Goal: Task Accomplishment & Management: Manage account settings

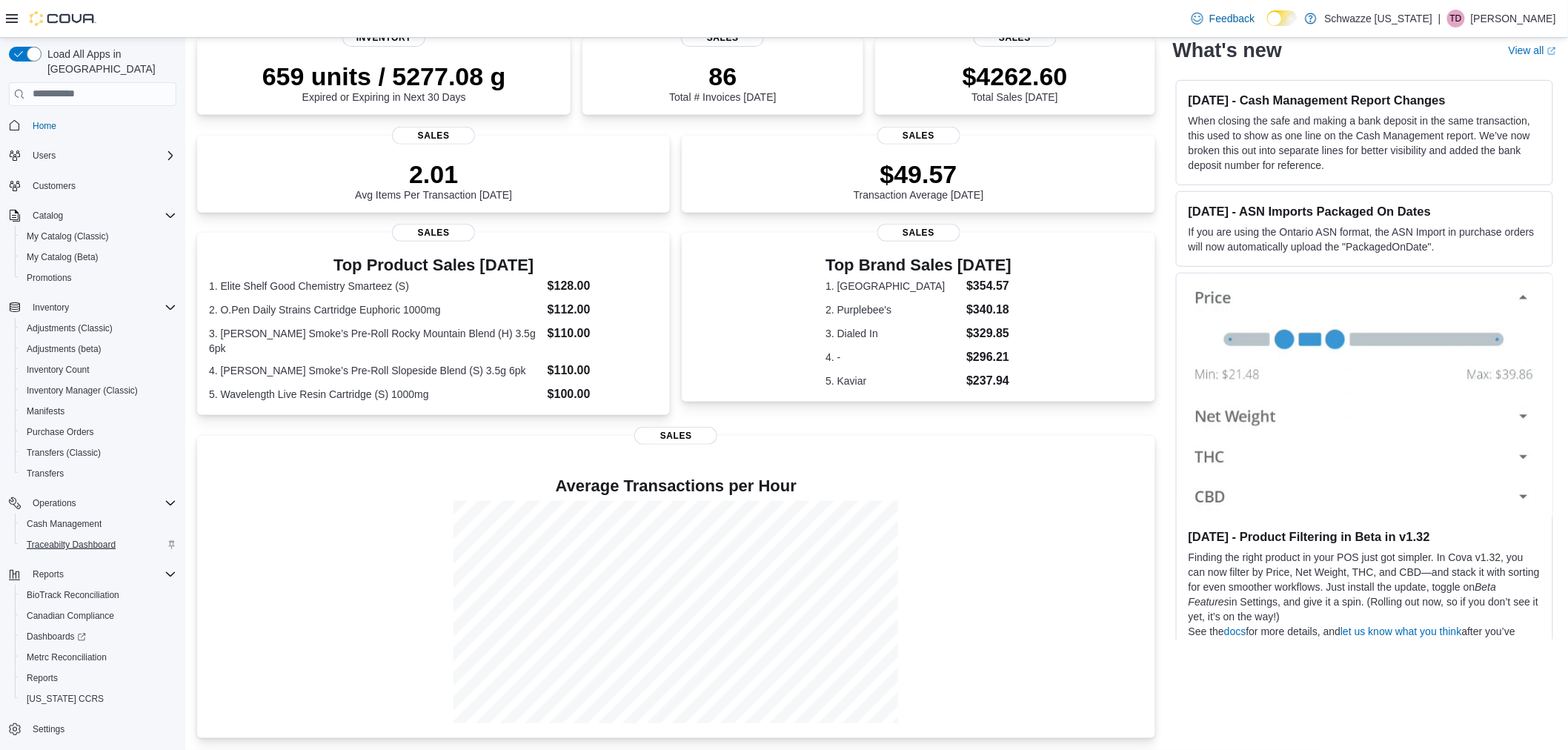
scroll to position [272, 0]
click at [46, 672] on span "Reports" at bounding box center [42, 678] width 31 height 12
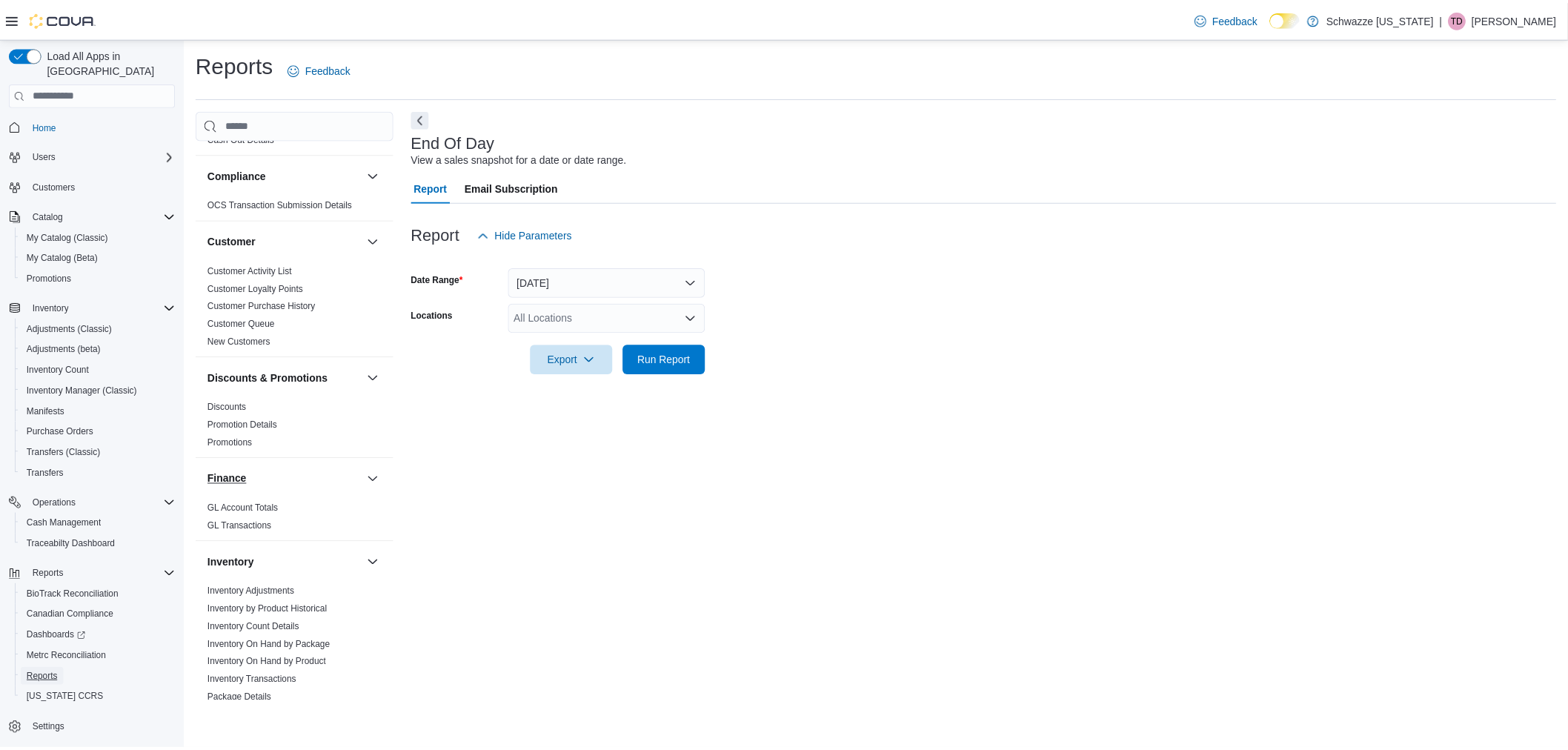
scroll to position [246, 0]
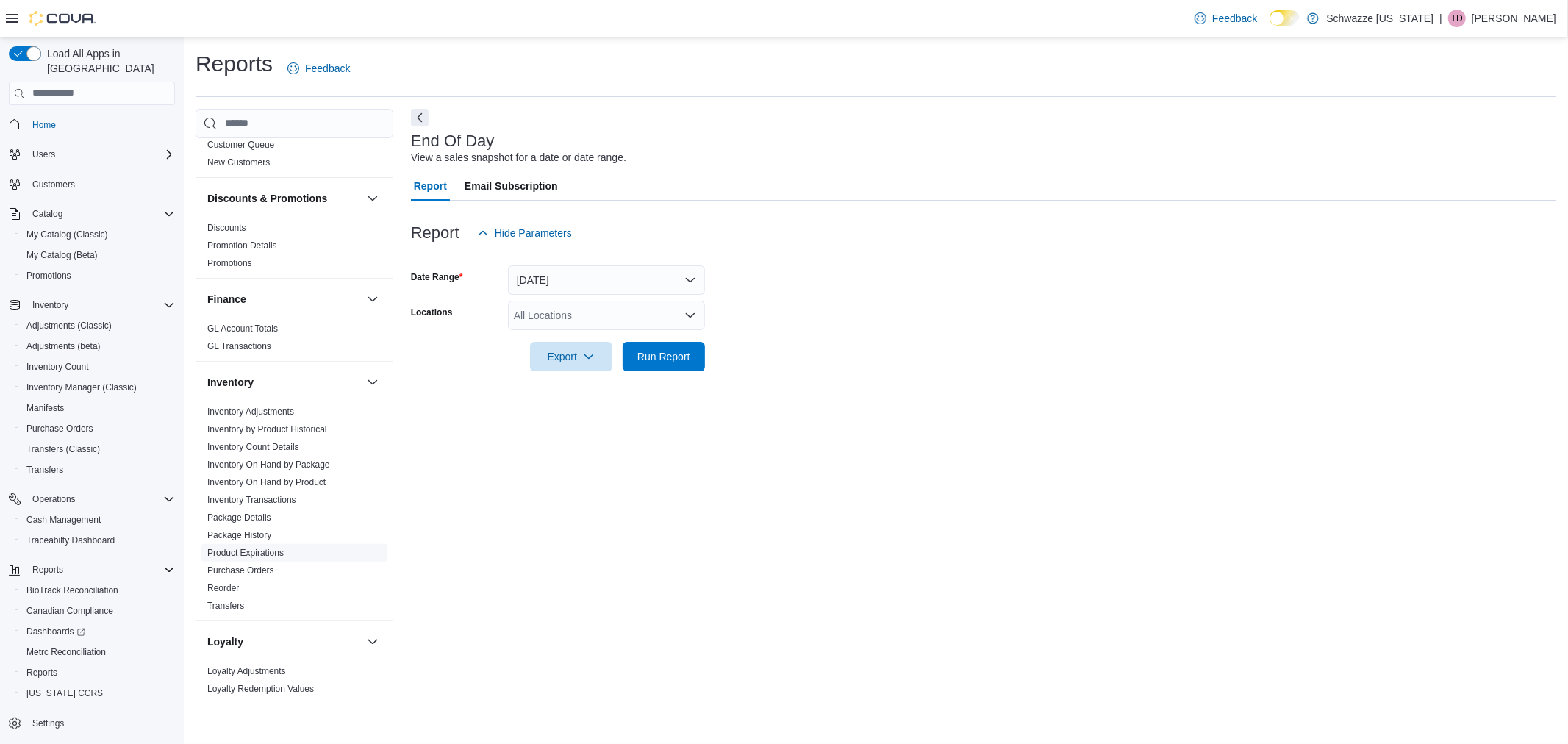
click at [263, 550] on link "Product Expirations" at bounding box center [245, 553] width 77 height 10
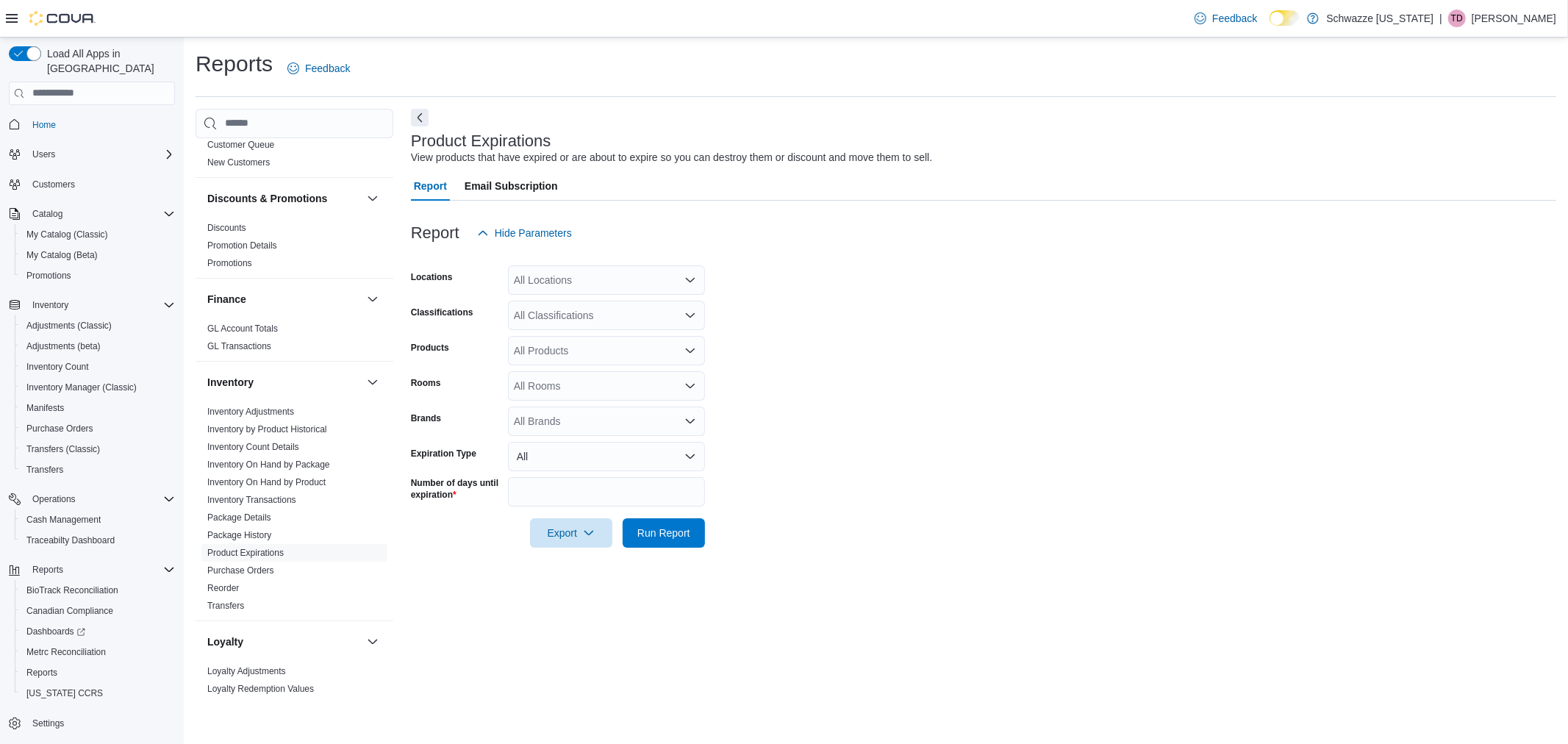
click at [595, 285] on div "All Locations" at bounding box center [606, 280] width 197 height 29
type input "***"
click at [589, 303] on span "SB - [GEOGRAPHIC_DATA]" at bounding box center [612, 303] width 130 height 15
click at [668, 527] on span "Run Report" at bounding box center [664, 531] width 53 height 15
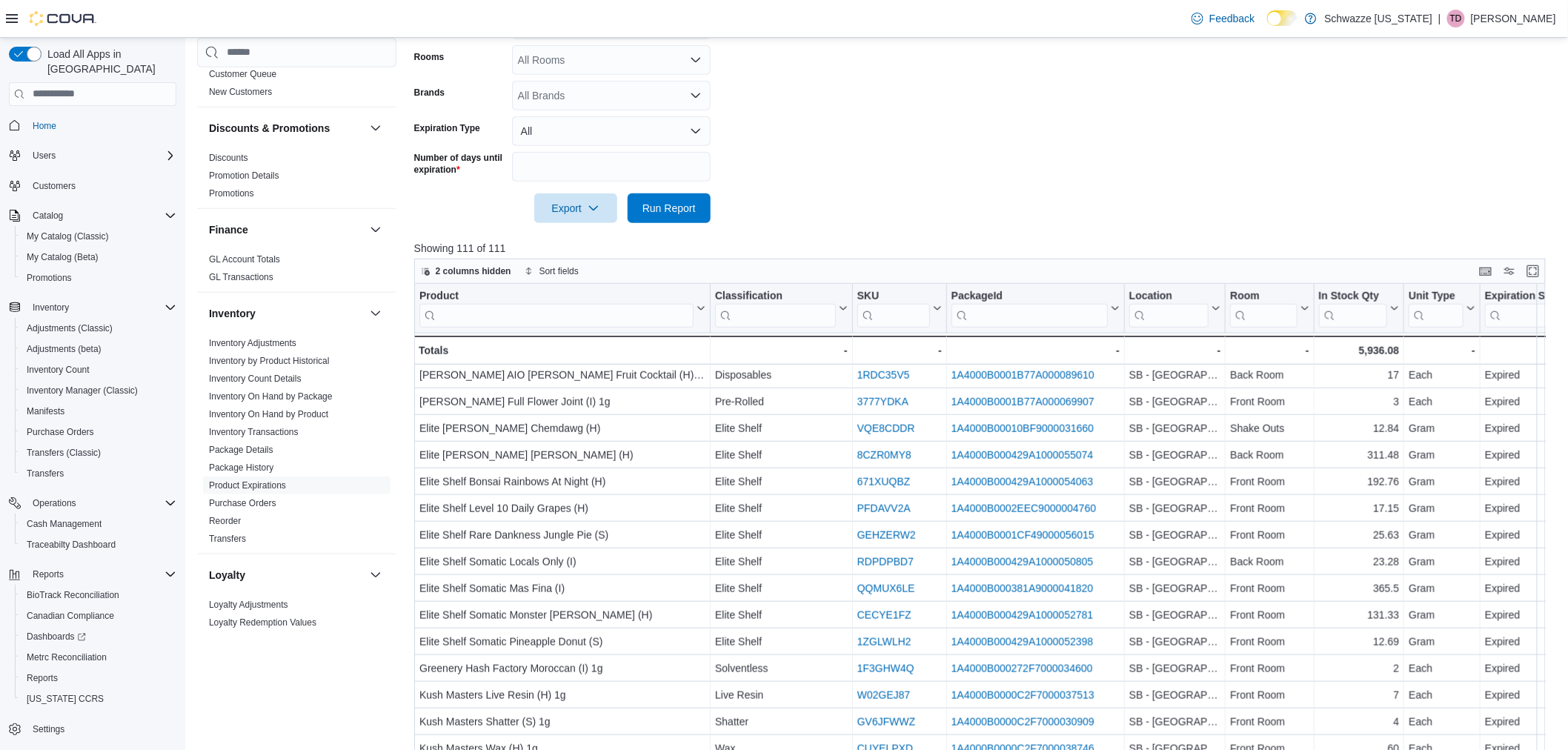
scroll to position [544, 0]
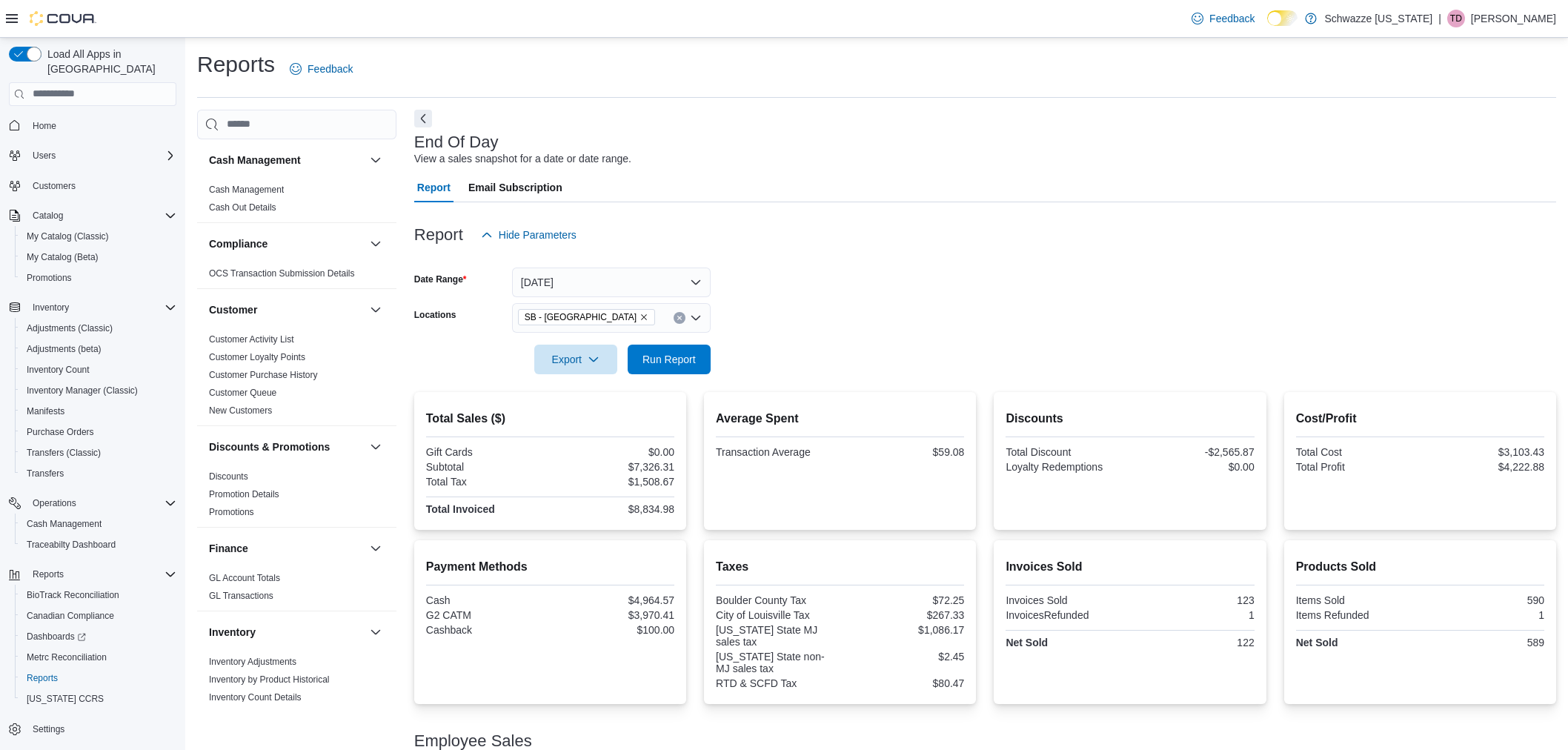
scroll to position [168, 0]
drag, startPoint x: 690, startPoint y: 358, endPoint x: 750, endPoint y: 328, distance: 67.1
click at [695, 355] on span "Run Report" at bounding box center [669, 359] width 65 height 30
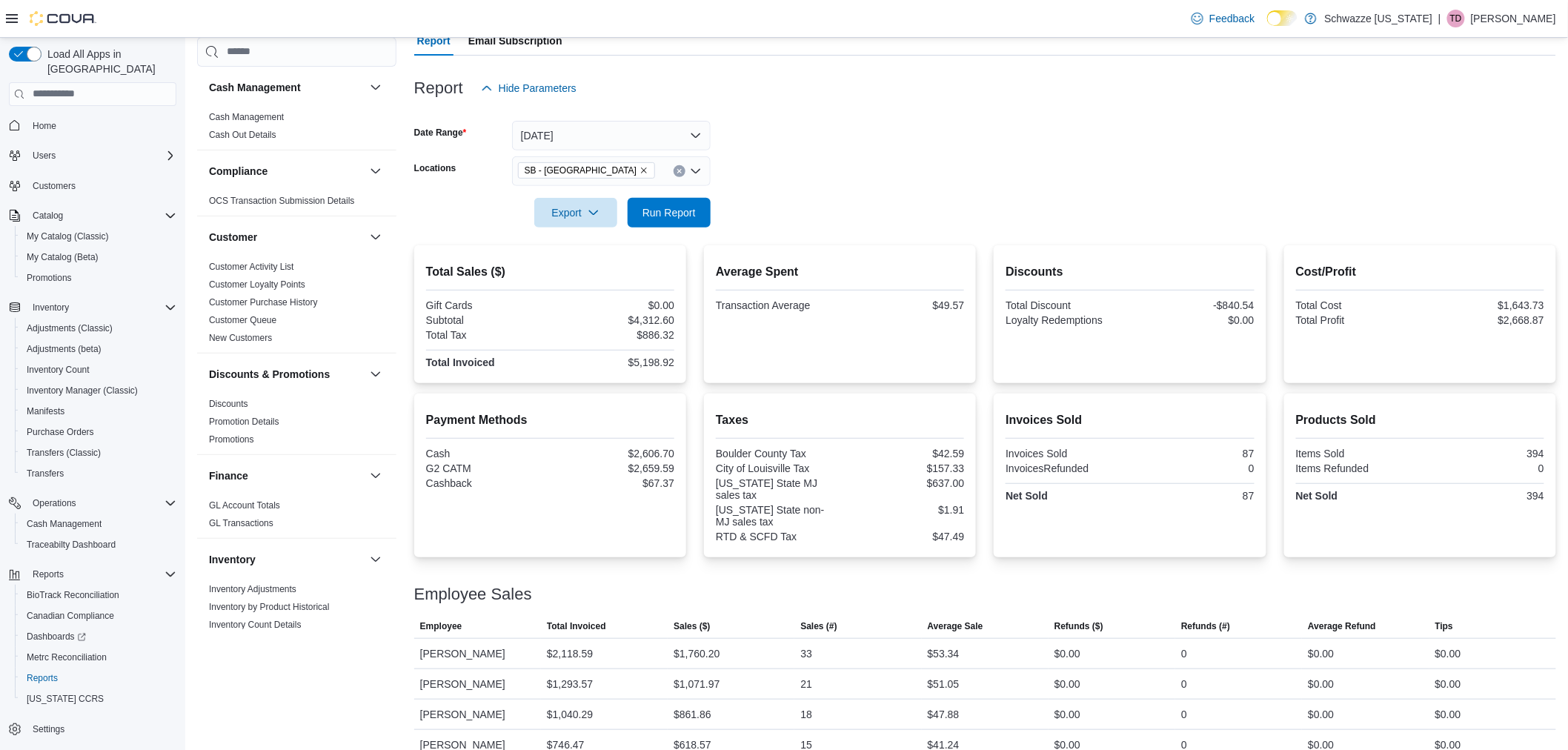
scroll to position [168, 0]
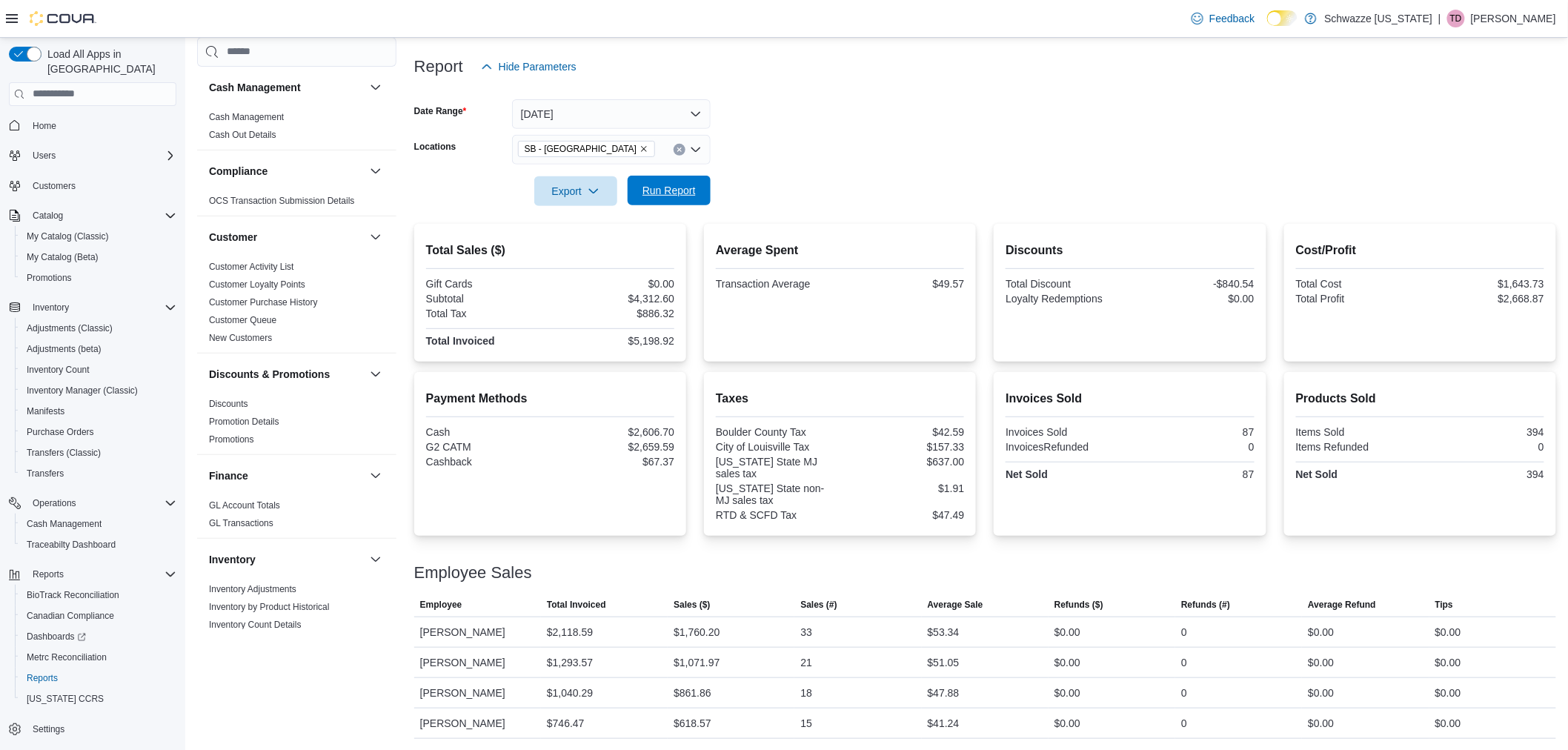
click at [698, 190] on span "Run Report" at bounding box center [669, 190] width 65 height 30
click at [694, 187] on span "Run Report" at bounding box center [669, 190] width 53 height 15
click at [682, 183] on span "Run Report" at bounding box center [669, 190] width 53 height 15
click at [686, 188] on span "Run Report" at bounding box center [669, 190] width 53 height 15
click at [701, 189] on span "Run Report" at bounding box center [669, 190] width 65 height 30
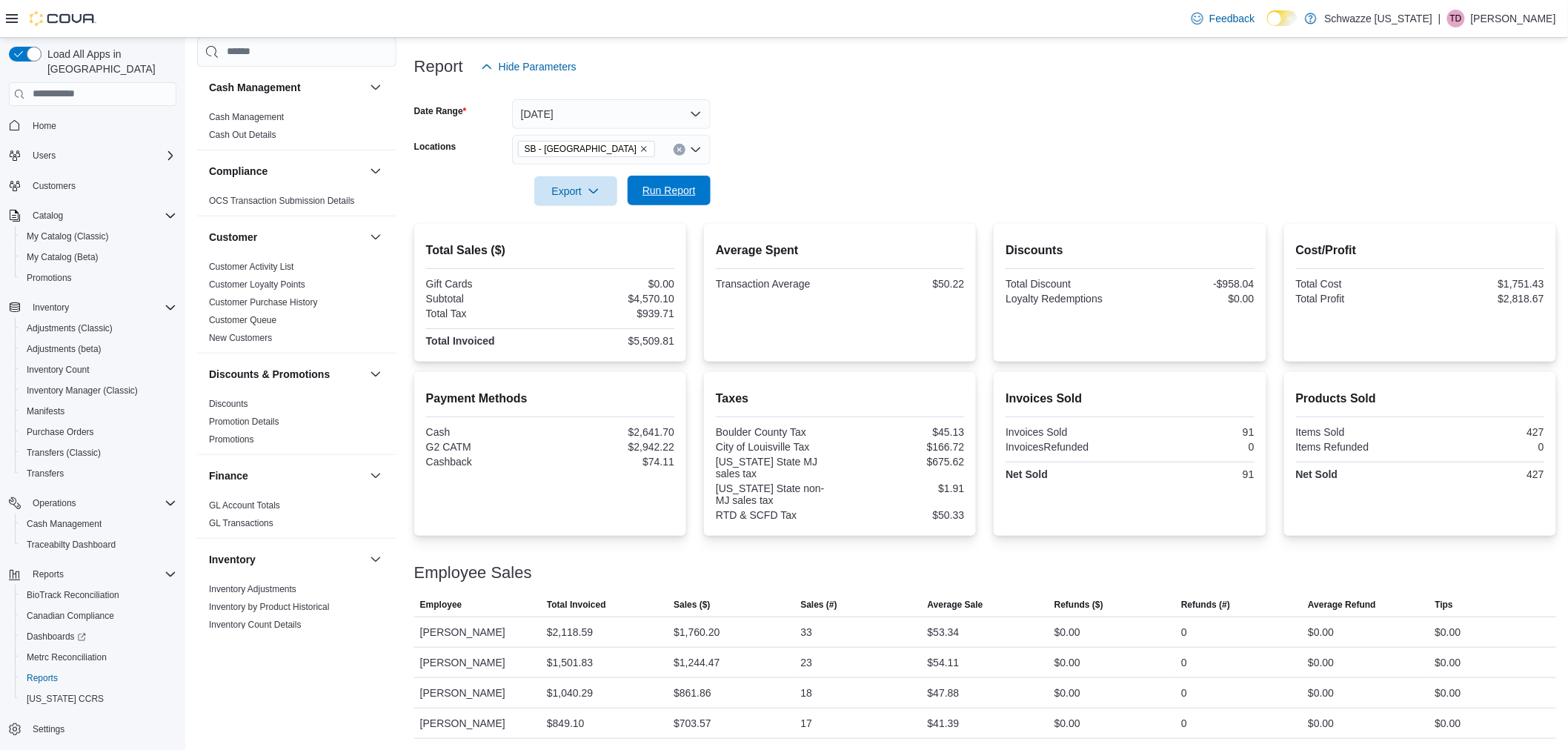
click at [704, 185] on button "Run Report" at bounding box center [669, 190] width 83 height 30
click at [683, 181] on span "Run Report" at bounding box center [669, 190] width 65 height 30
click at [667, 187] on span "Run Report" at bounding box center [669, 190] width 53 height 15
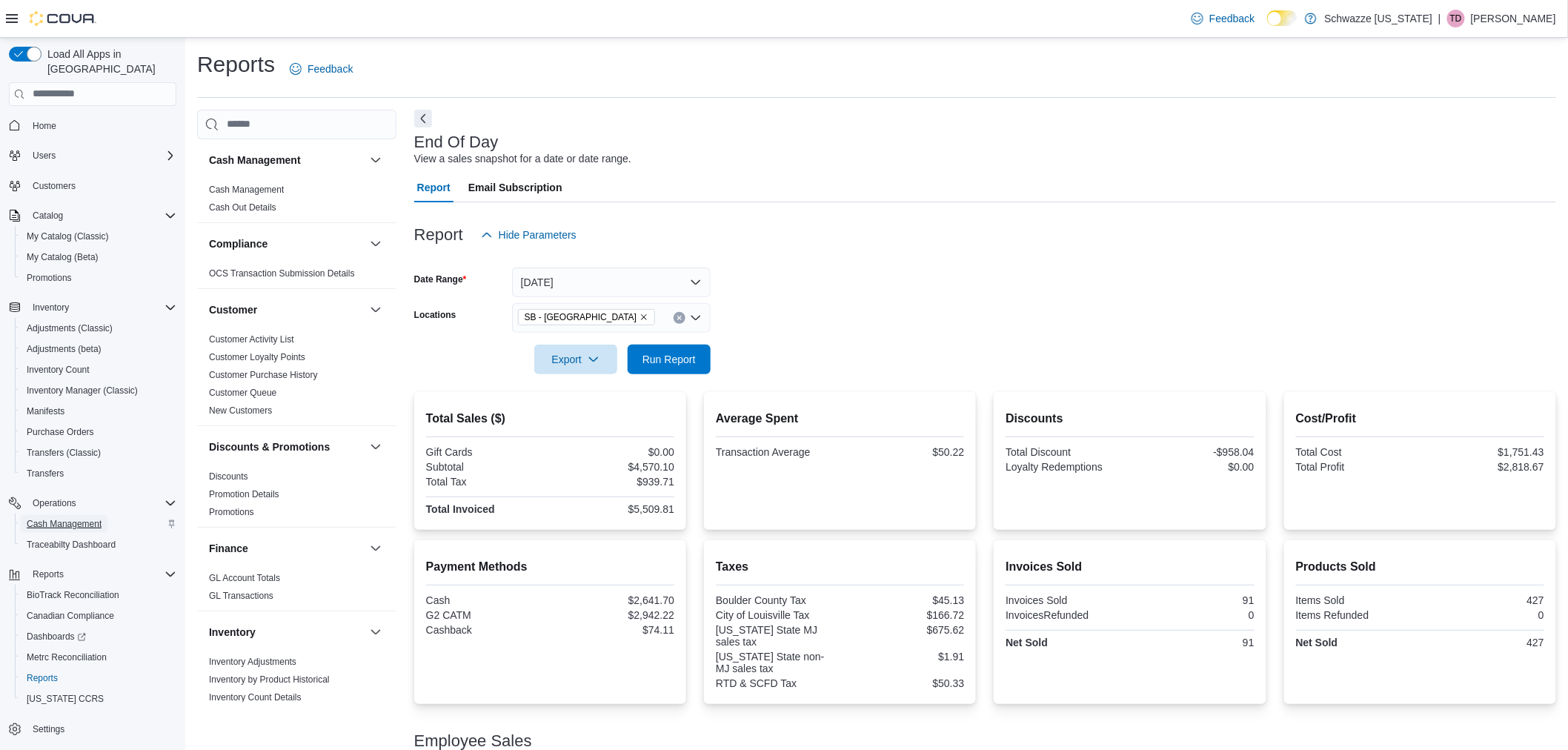
click at [82, 517] on span "Cash Management" at bounding box center [64, 523] width 75 height 12
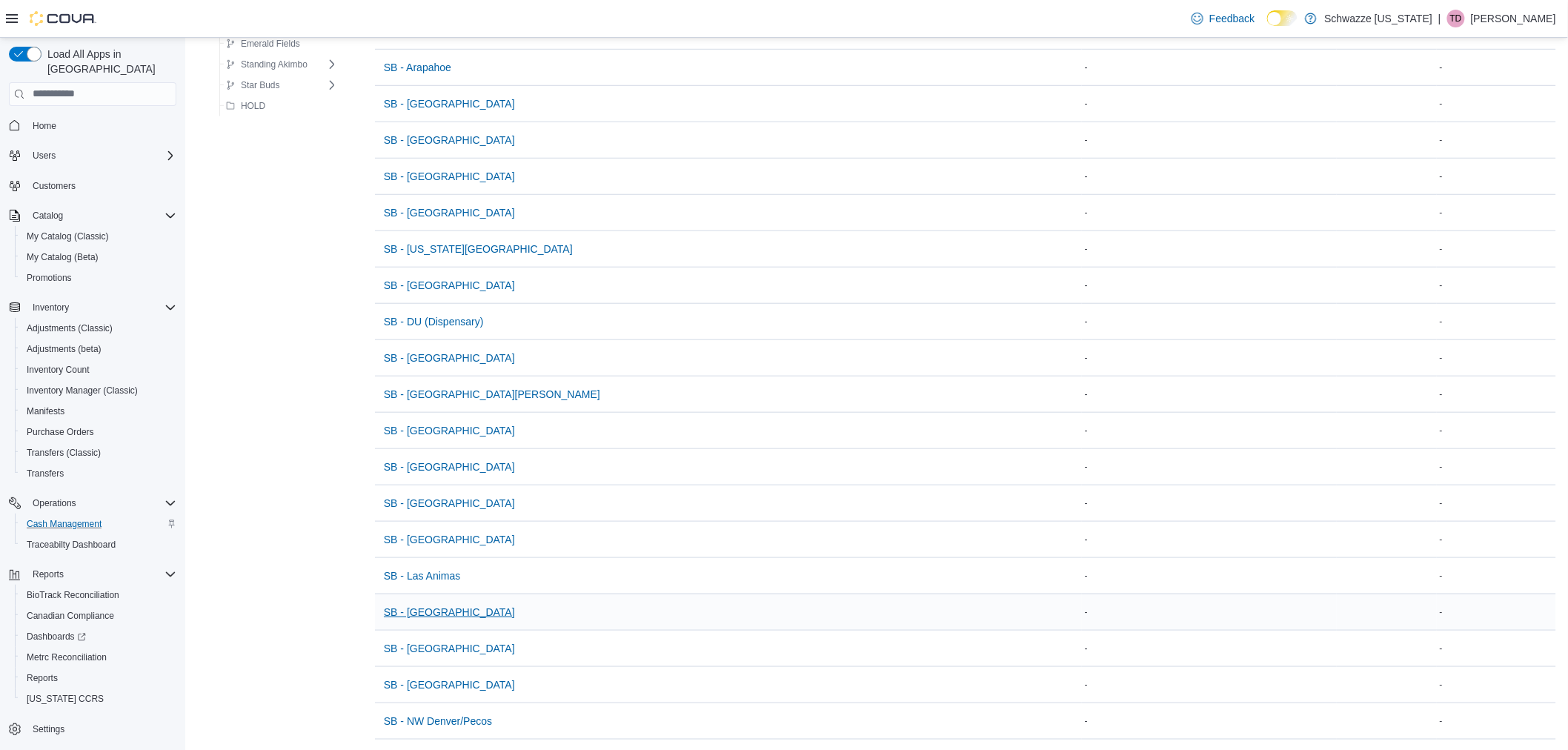
scroll to position [411, 0]
click at [421, 646] on span "SB - [GEOGRAPHIC_DATA]" at bounding box center [449, 646] width 131 height 15
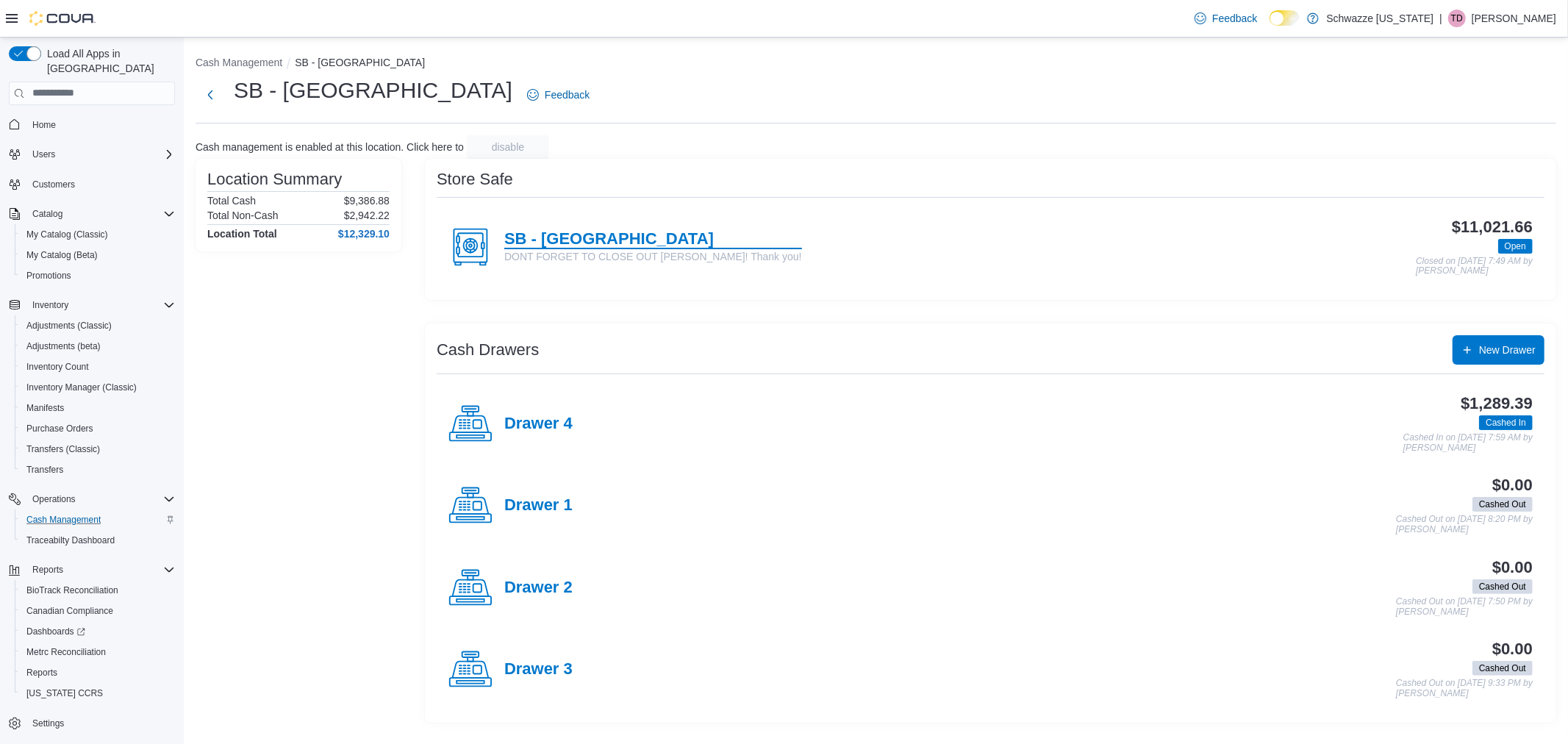
click at [590, 236] on h4 "SB - [GEOGRAPHIC_DATA]" at bounding box center [652, 239] width 297 height 19
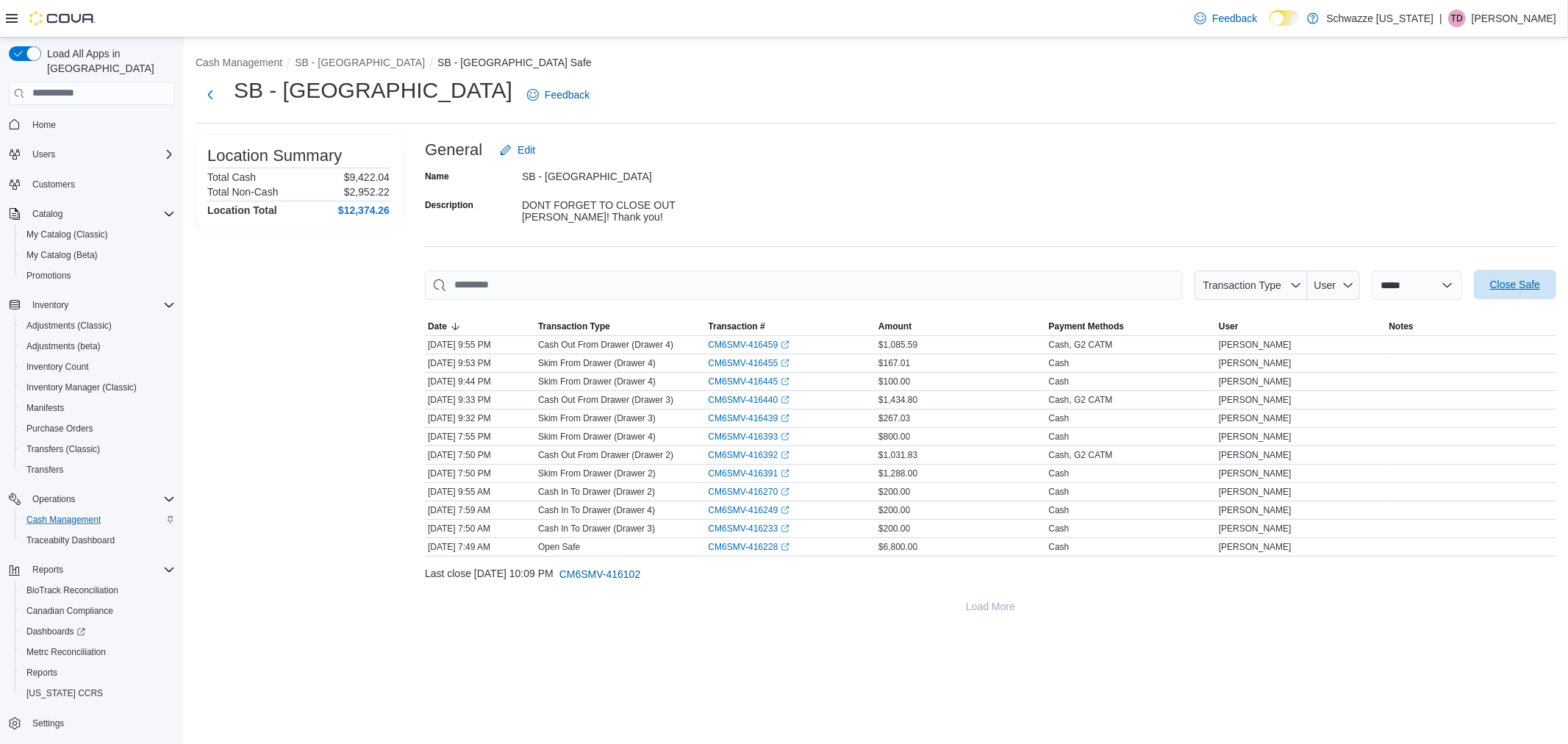
click at [1500, 285] on span "Close Safe" at bounding box center [1514, 284] width 50 height 15
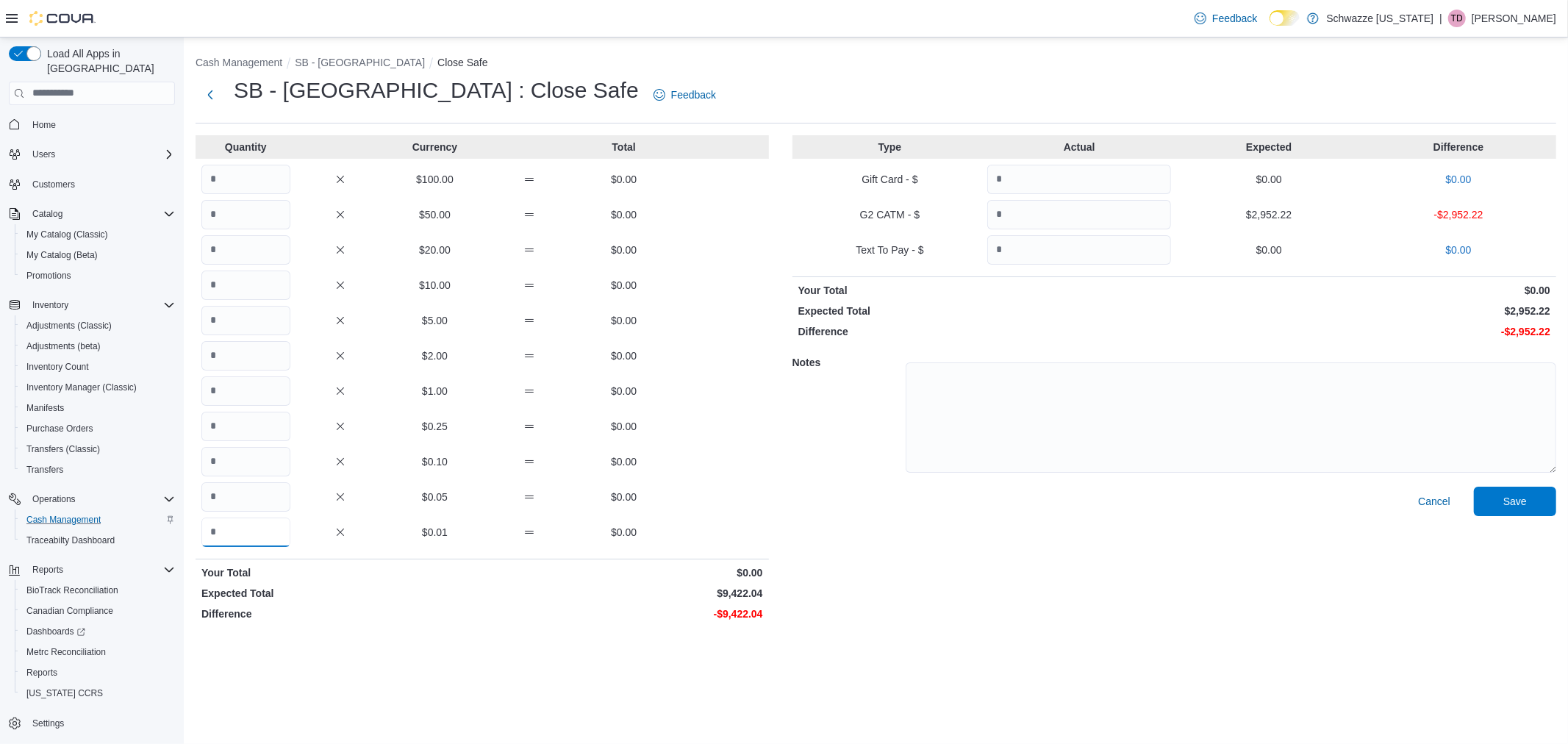
click at [258, 533] on input "Quantity" at bounding box center [245, 532] width 89 height 29
type input "*"
click at [274, 391] on input "Quantity" at bounding box center [245, 391] width 89 height 29
type input "****"
click at [1081, 210] on input "Quantity" at bounding box center [1078, 215] width 184 height 29
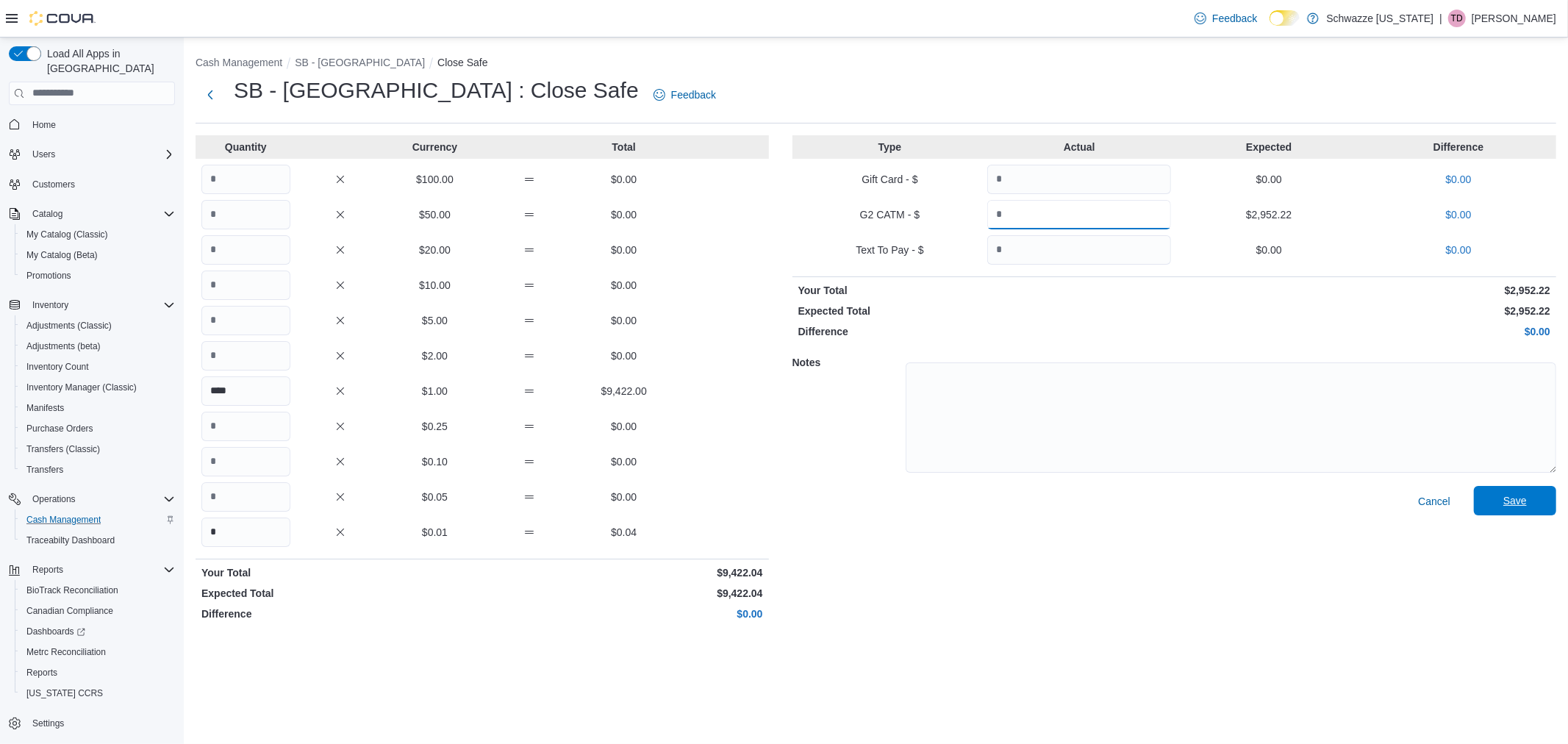
type input "*******"
click at [1514, 496] on span "Save" at bounding box center [1515, 500] width 24 height 15
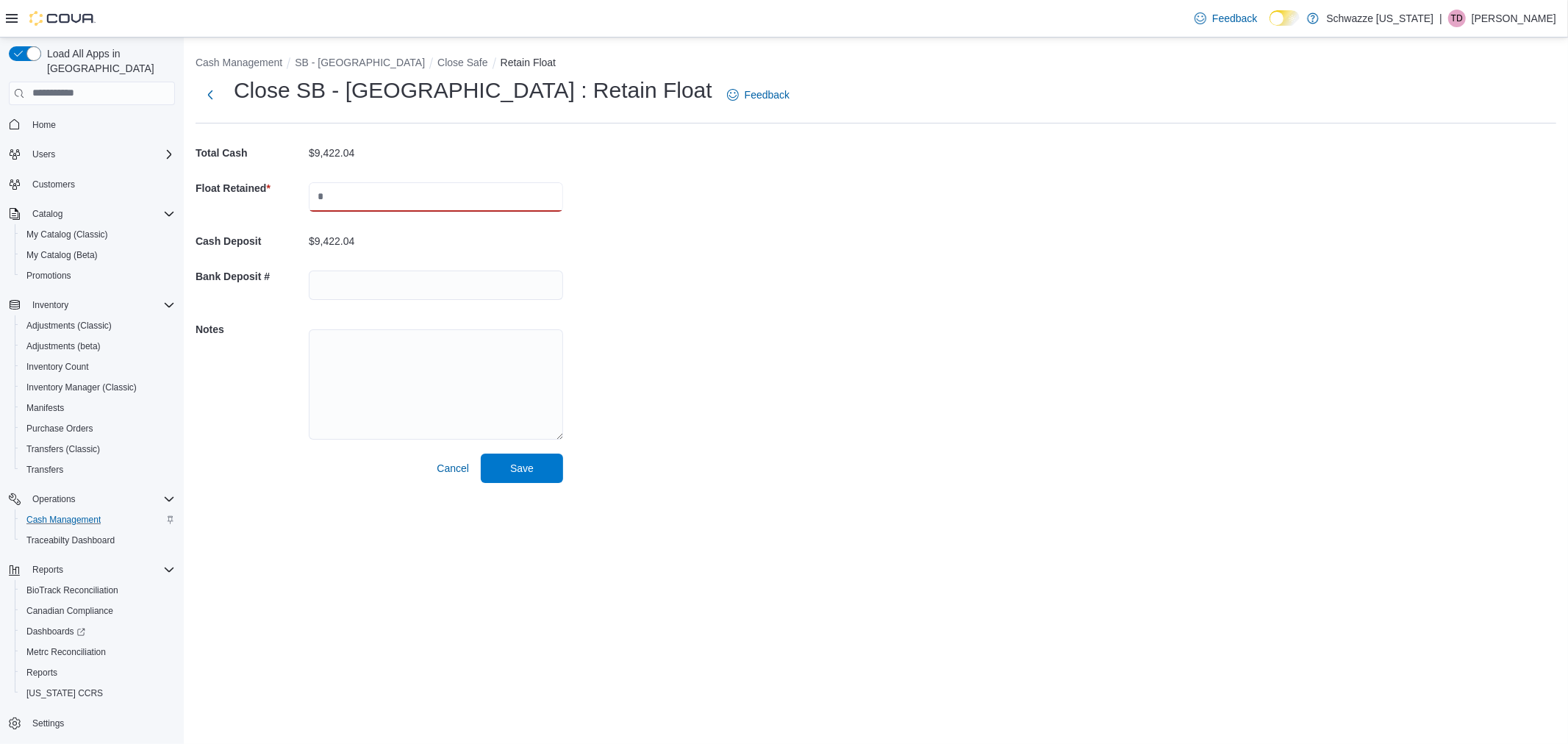
click at [348, 192] on input "text" at bounding box center [435, 197] width 254 height 29
type input "****"
click at [312, 274] on input "text" at bounding box center [435, 285] width 254 height 29
type input "**********"
click at [481, 453] on button "Save" at bounding box center [522, 468] width 82 height 29
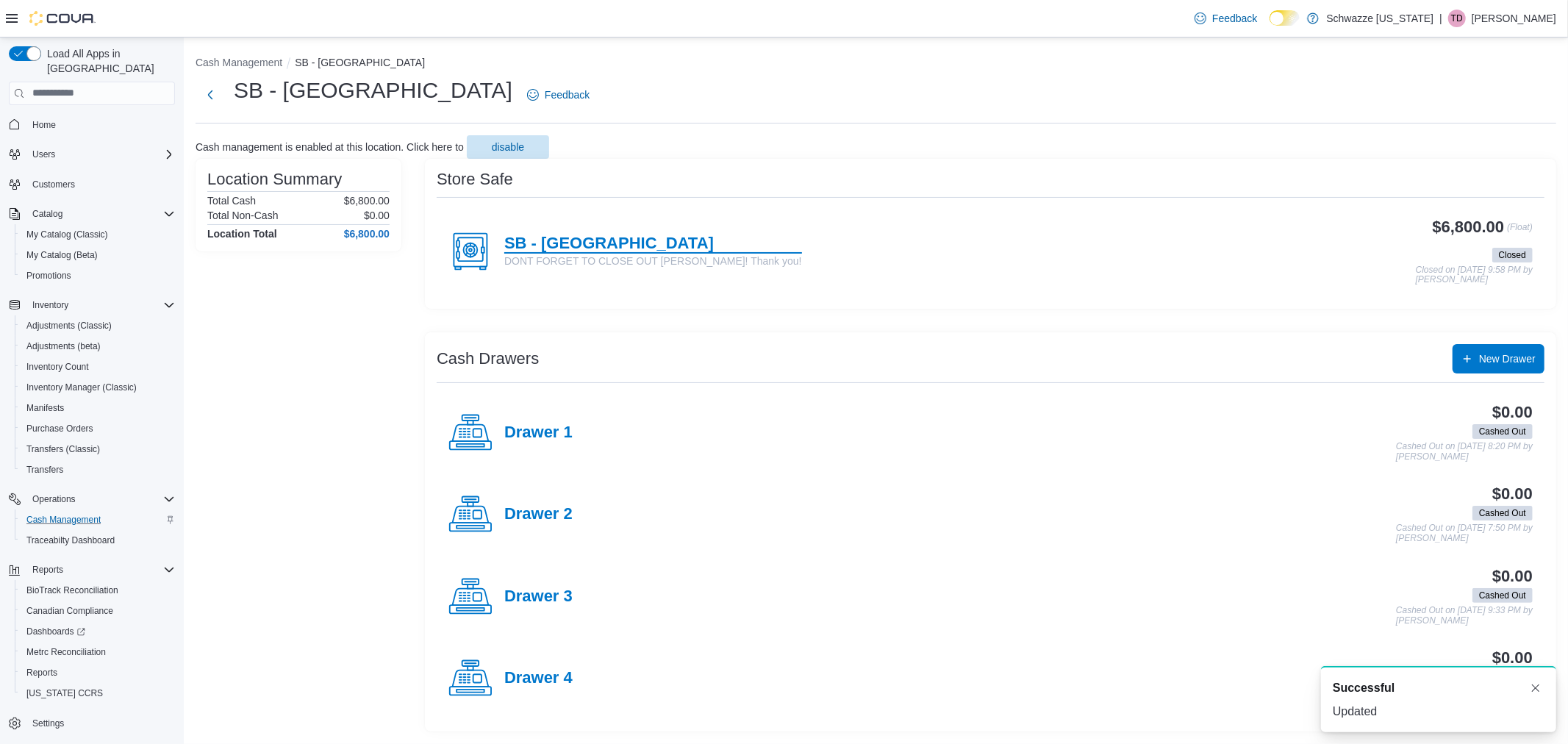
click at [577, 243] on h4 "SB - [GEOGRAPHIC_DATA]" at bounding box center [652, 243] width 297 height 19
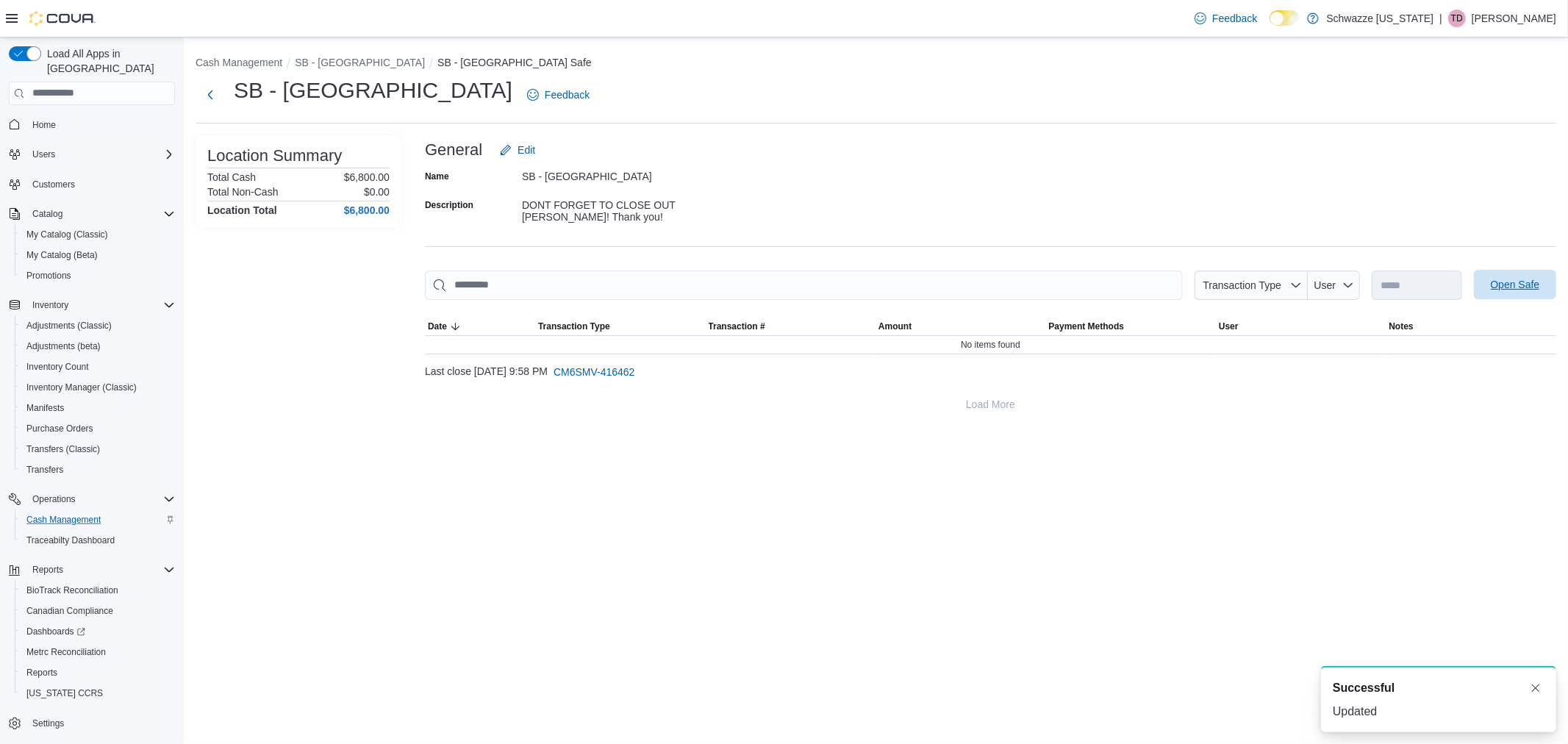
click at [1497, 278] on span "Open Safe" at bounding box center [1515, 284] width 49 height 15
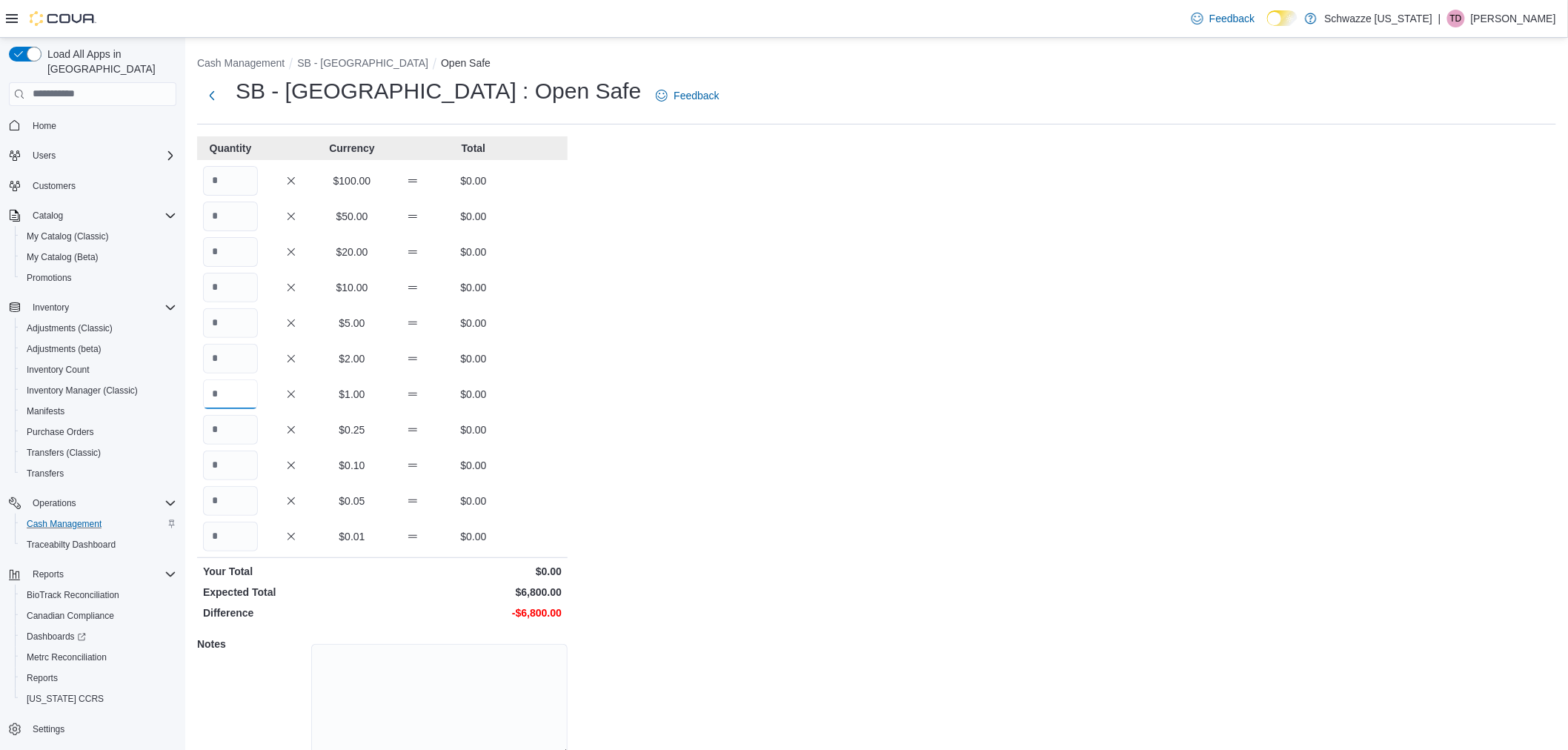
click at [230, 400] on input "Quantity" at bounding box center [230, 394] width 54 height 30
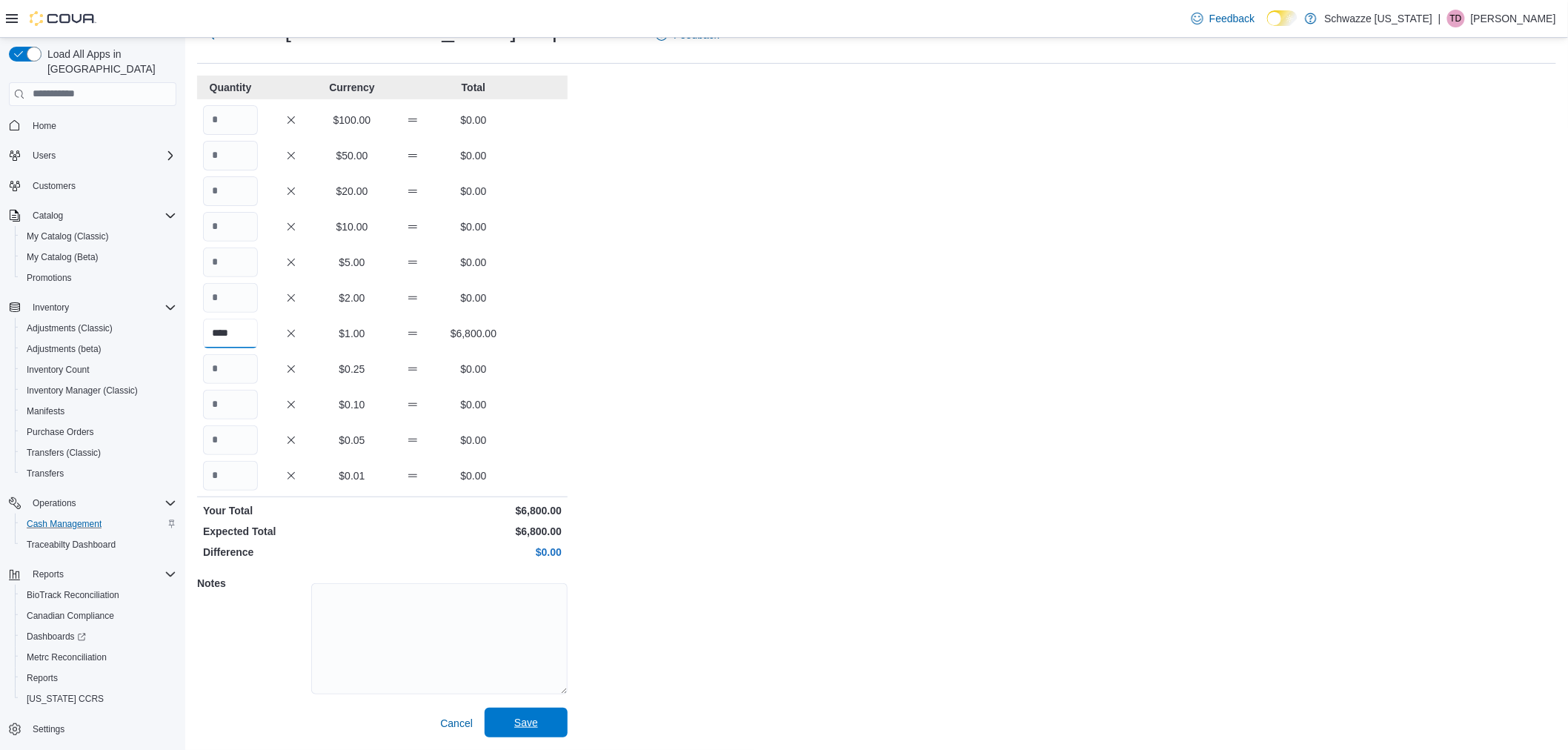
type input "****"
click at [523, 726] on span "Save" at bounding box center [526, 721] width 24 height 15
